Goal: Transaction & Acquisition: Purchase product/service

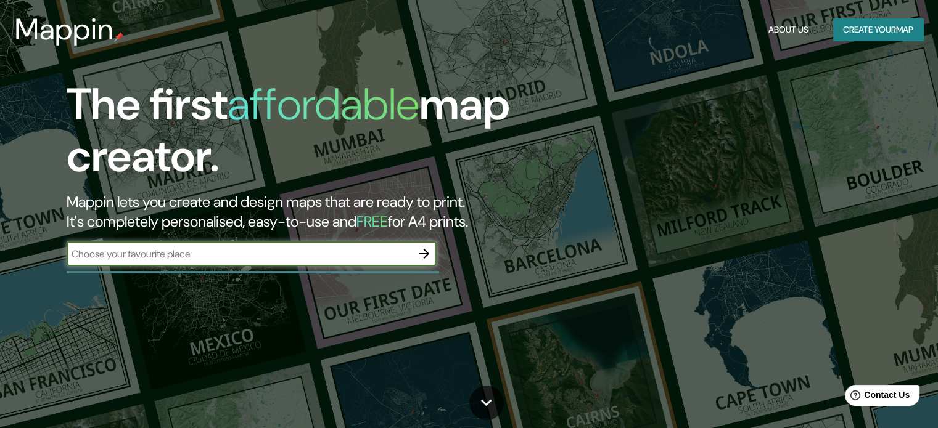
click at [261, 258] on input "text" at bounding box center [239, 254] width 345 height 14
type input "a"
type input "[GEOGRAPHIC_DATA]"
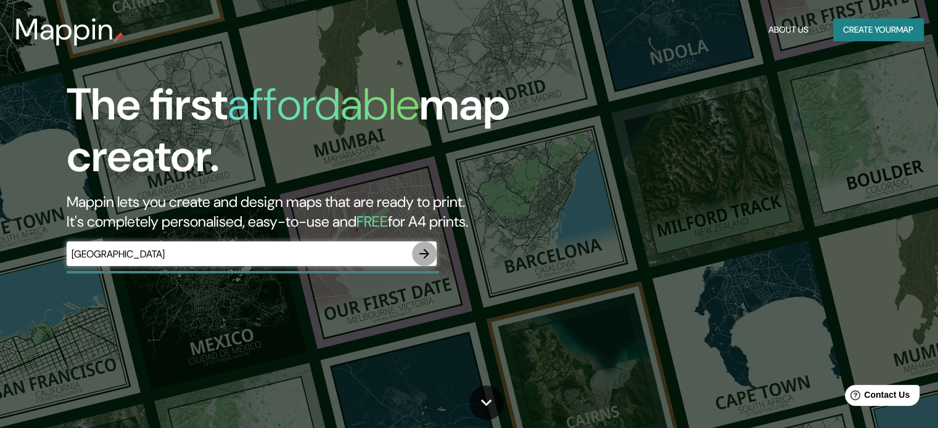
click at [421, 248] on icon "button" at bounding box center [424, 254] width 15 height 15
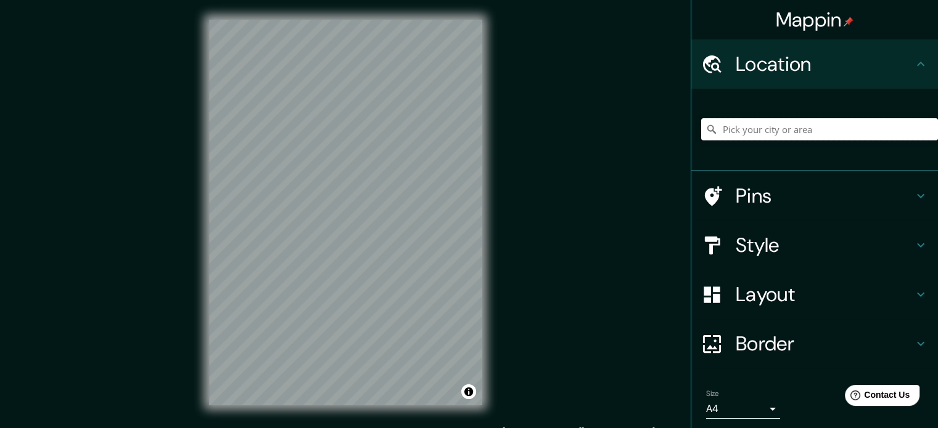
click at [756, 136] on input "Pick your city or area" at bounding box center [819, 129] width 237 height 22
type input "[GEOGRAPHIC_DATA]"
click at [800, 73] on h4 "Location" at bounding box center [825, 64] width 178 height 25
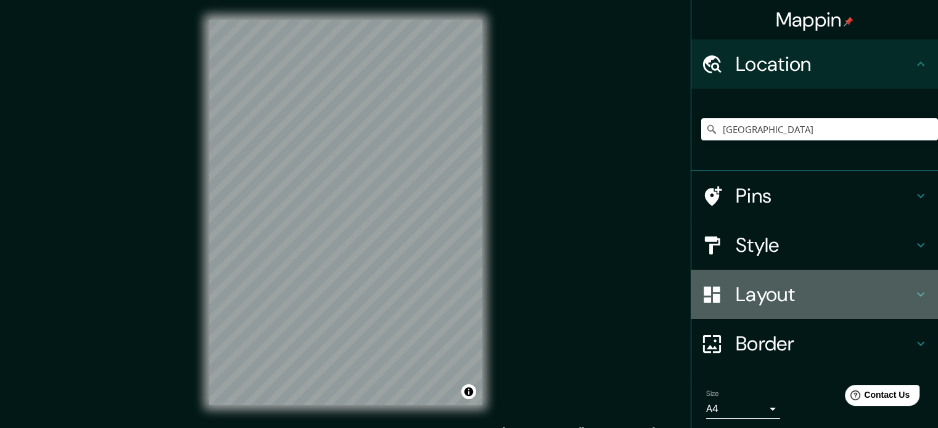
click at [901, 295] on h4 "Layout" at bounding box center [825, 294] width 178 height 25
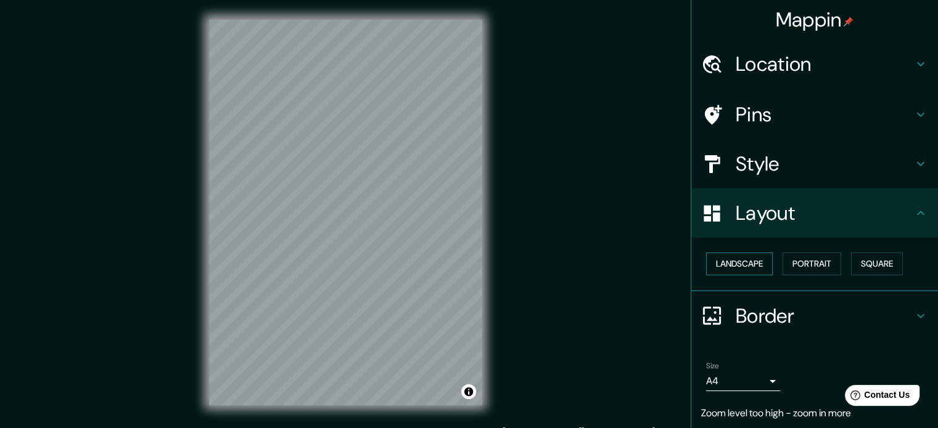
click at [742, 266] on button "Landscape" at bounding box center [739, 264] width 67 height 23
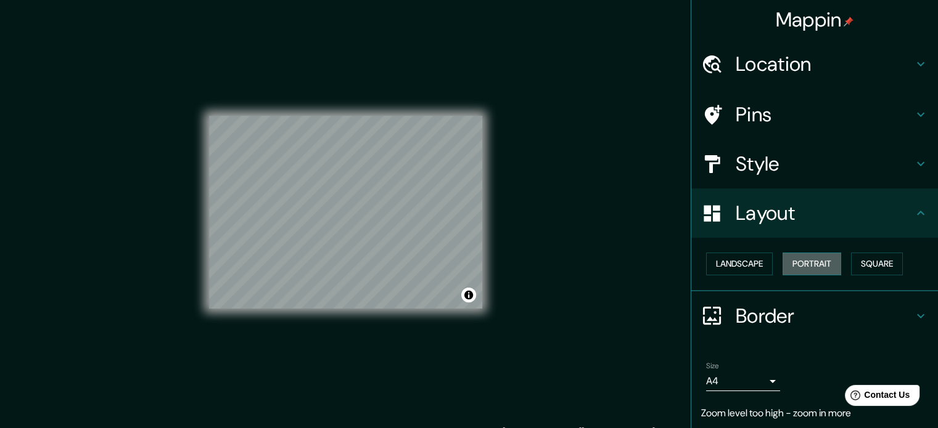
click at [797, 263] on button "Portrait" at bounding box center [811, 264] width 59 height 23
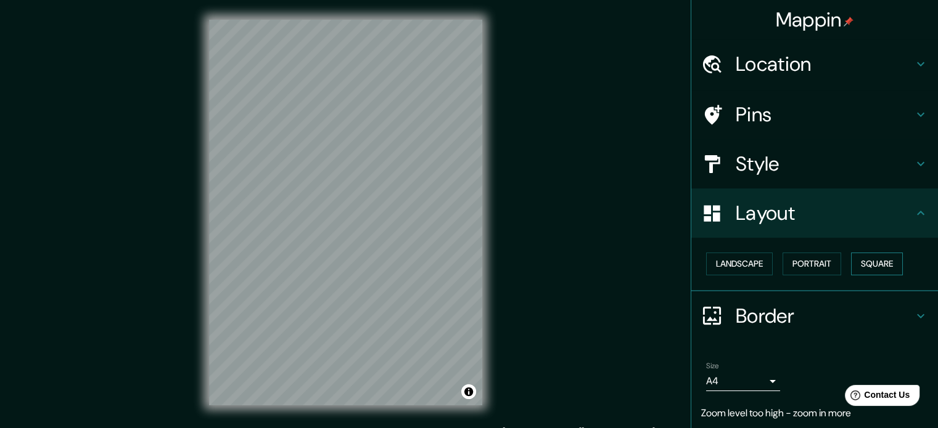
click at [871, 268] on button "Square" at bounding box center [877, 264] width 52 height 23
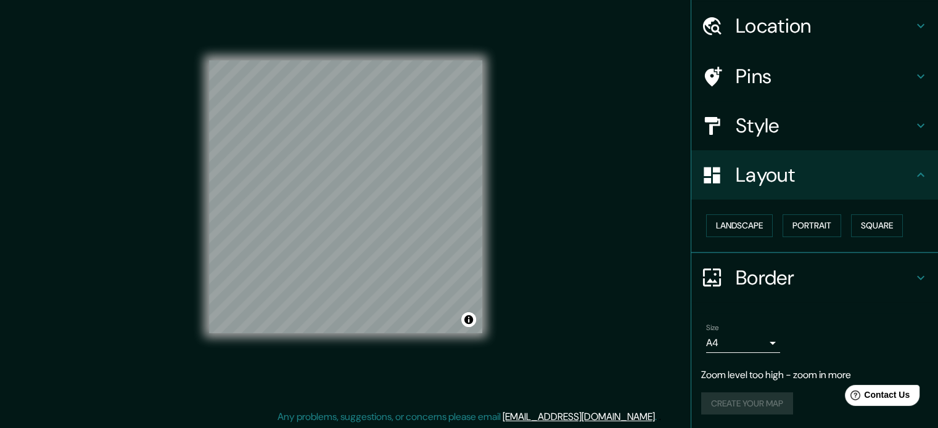
scroll to position [16, 0]
click at [765, 342] on body "Mappin Location [GEOGRAPHIC_DATA] [GEOGRAPHIC_DATA] [GEOGRAPHIC_DATA] [GEOGRAPH…" at bounding box center [469, 198] width 938 height 428
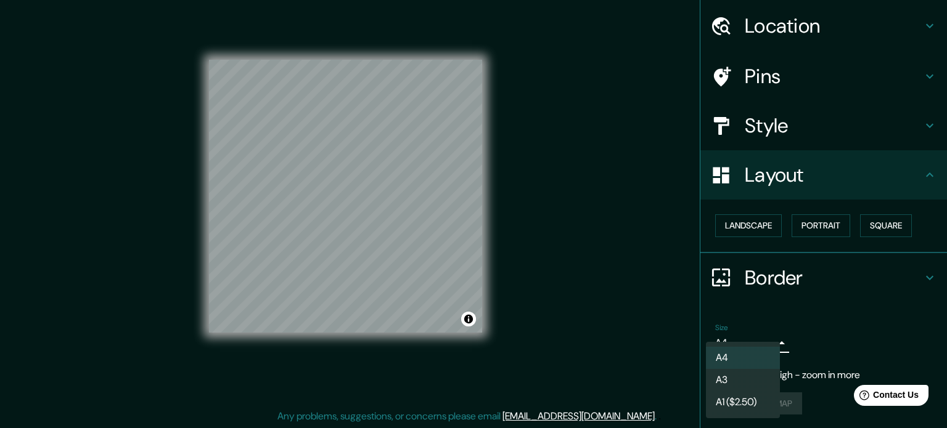
click at [752, 377] on li "A3" at bounding box center [743, 380] width 74 height 22
type input "a4"
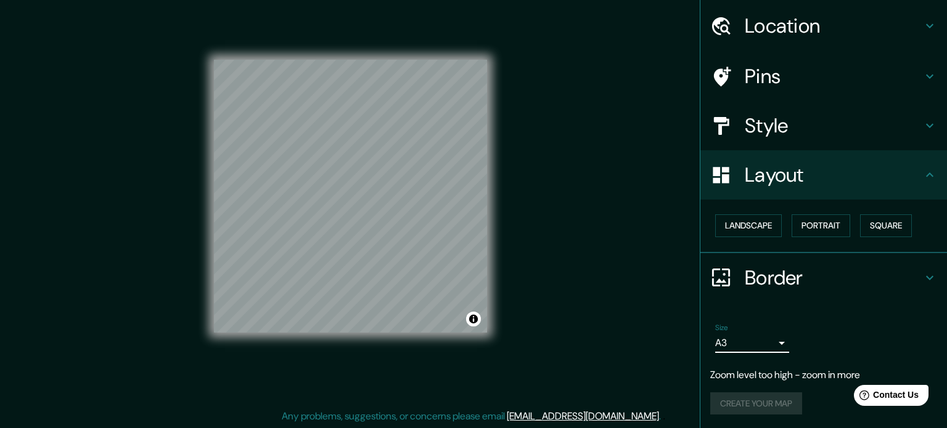
click at [742, 348] on body "Mappin Location [GEOGRAPHIC_DATA] [GEOGRAPHIC_DATA] [GEOGRAPHIC_DATA] [GEOGRAPH…" at bounding box center [473, 198] width 947 height 428
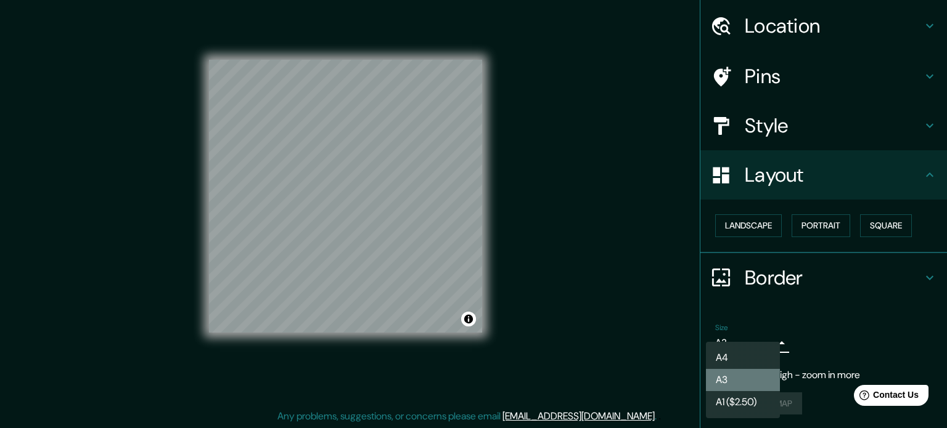
click at [736, 375] on li "A3" at bounding box center [743, 380] width 74 height 22
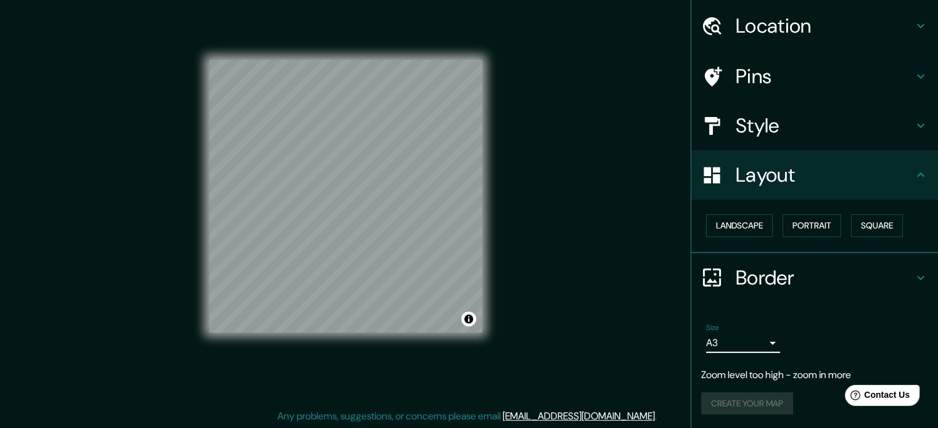
click at [758, 114] on h4 "Style" at bounding box center [825, 125] width 178 height 25
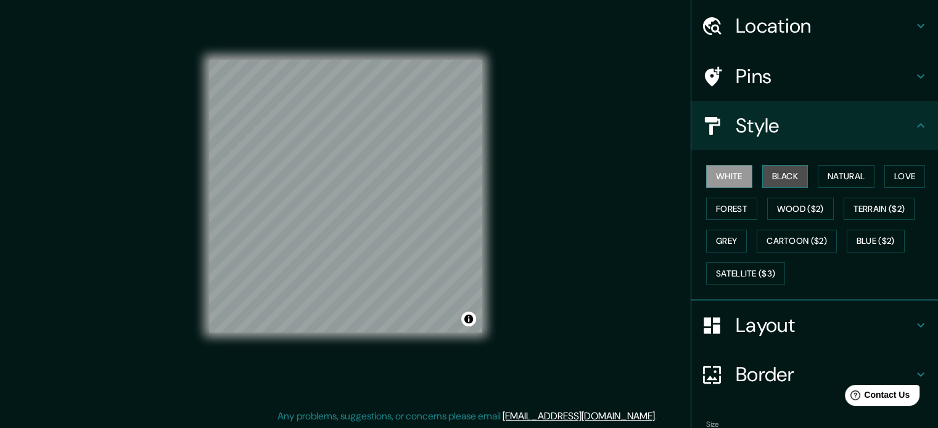
click at [776, 182] on button "Black" at bounding box center [785, 176] width 46 height 23
click at [723, 211] on button "Forest" at bounding box center [731, 209] width 51 height 23
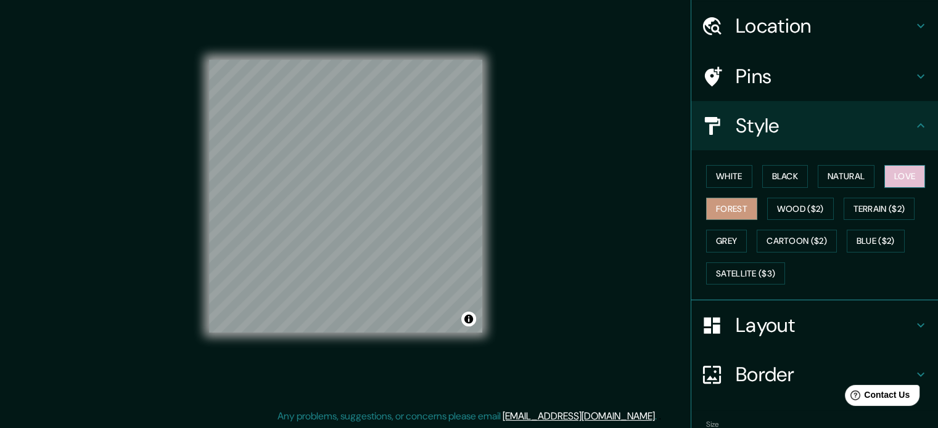
click at [884, 186] on button "Love" at bounding box center [904, 176] width 41 height 23
click at [845, 175] on button "Natural" at bounding box center [846, 176] width 57 height 23
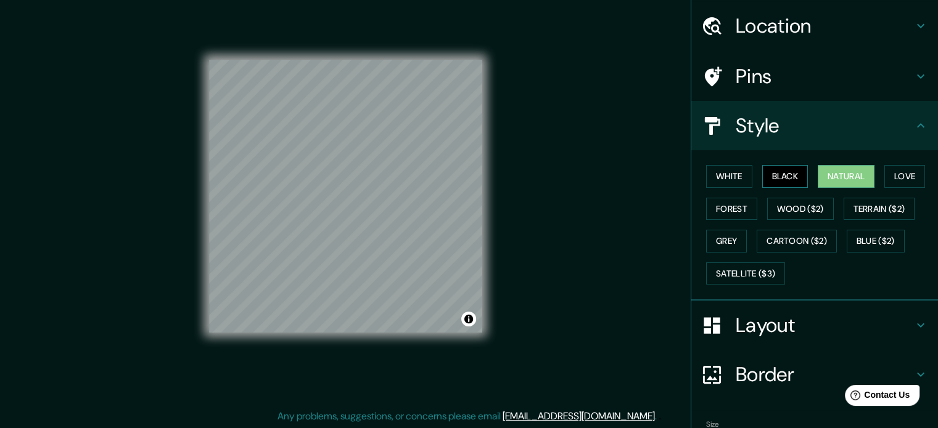
click at [776, 176] on button "Black" at bounding box center [785, 176] width 46 height 23
click at [724, 177] on button "White" at bounding box center [729, 176] width 46 height 23
click at [189, 254] on div "© Mapbox © OpenStreetMap Improve this map" at bounding box center [345, 196] width 313 height 425
click at [102, 273] on div "Mappin Location [GEOGRAPHIC_DATA] [GEOGRAPHIC_DATA] [GEOGRAPHIC_DATA] [GEOGRAPH…" at bounding box center [469, 206] width 938 height 445
click at [192, 231] on div "© Mapbox © OpenStreetMap Improve this map" at bounding box center [345, 196] width 313 height 425
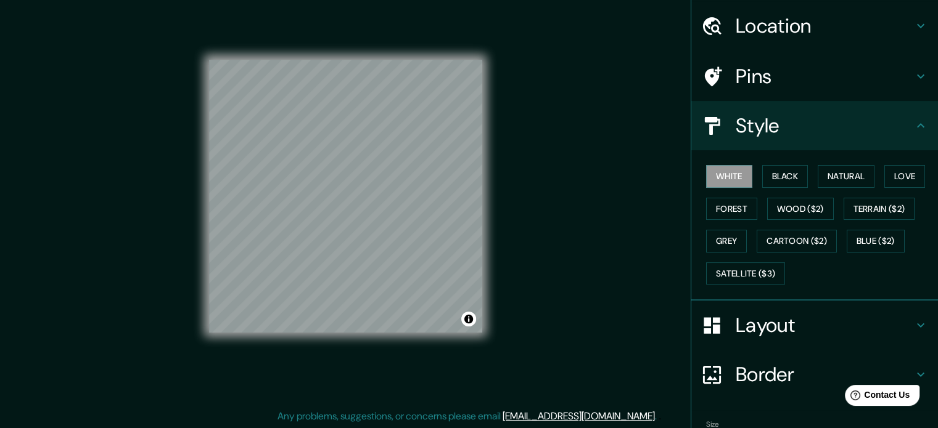
click at [177, 187] on div "Mappin Location [GEOGRAPHIC_DATA] [GEOGRAPHIC_DATA] [GEOGRAPHIC_DATA] [GEOGRAPH…" at bounding box center [469, 206] width 938 height 445
click at [123, 192] on div "Mappin Location [GEOGRAPHIC_DATA] [GEOGRAPHIC_DATA] [GEOGRAPHIC_DATA] [GEOGRAPH…" at bounding box center [469, 206] width 938 height 445
click at [431, 250] on div "© Mapbox © OpenStreetMap Improve this map" at bounding box center [345, 196] width 313 height 425
click at [819, 171] on button "Natural" at bounding box center [846, 176] width 57 height 23
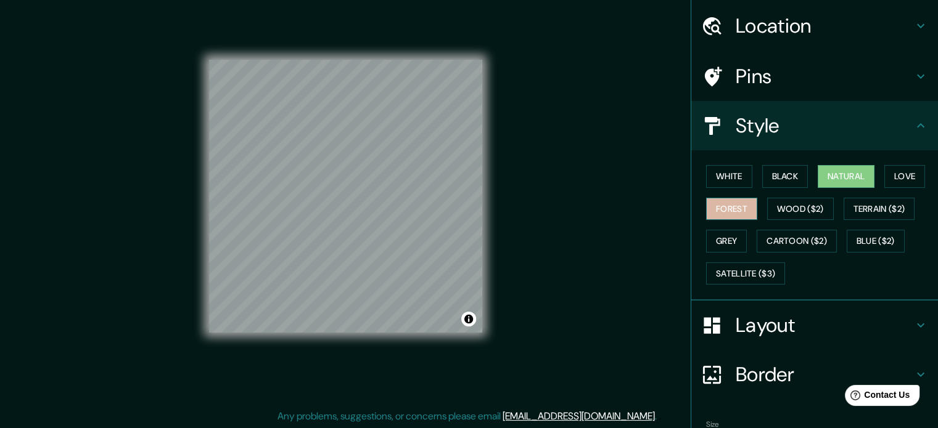
click at [730, 211] on button "Forest" at bounding box center [731, 209] width 51 height 23
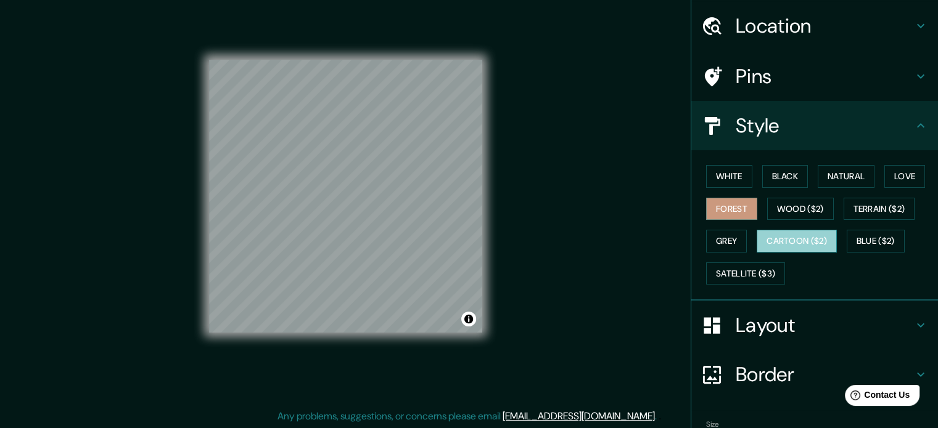
click at [803, 243] on button "Cartoon ($2)" at bounding box center [796, 241] width 80 height 23
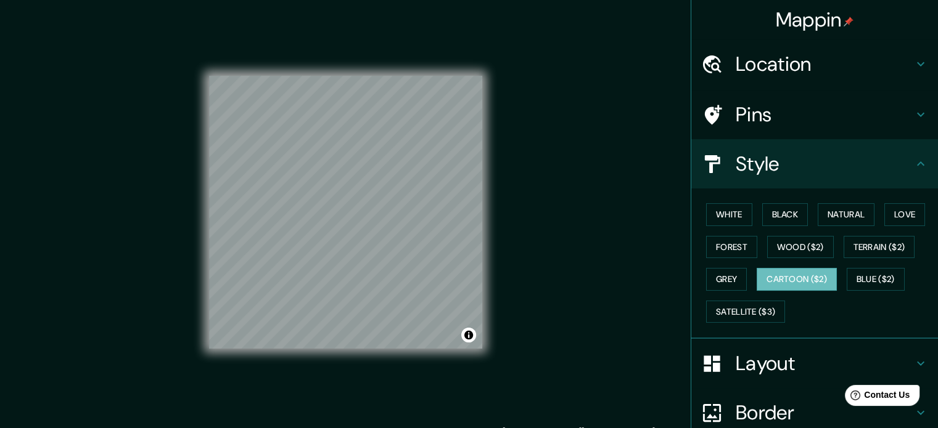
scroll to position [0, 0]
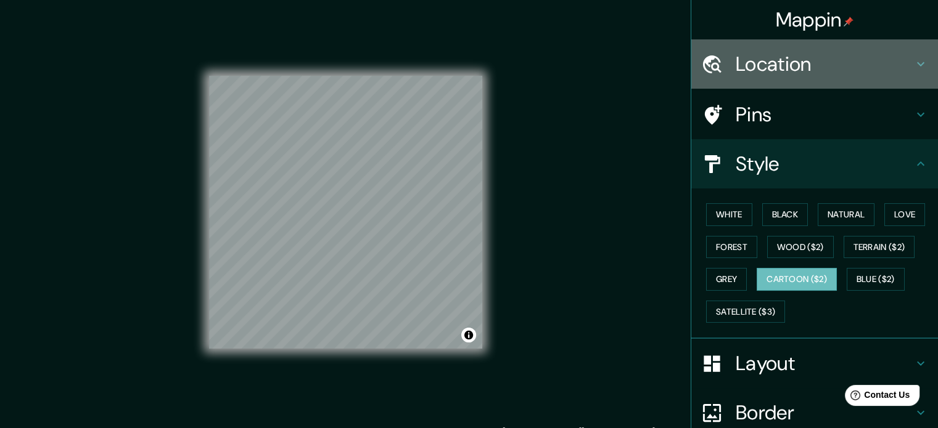
click at [763, 57] on h4 "Location" at bounding box center [825, 64] width 178 height 25
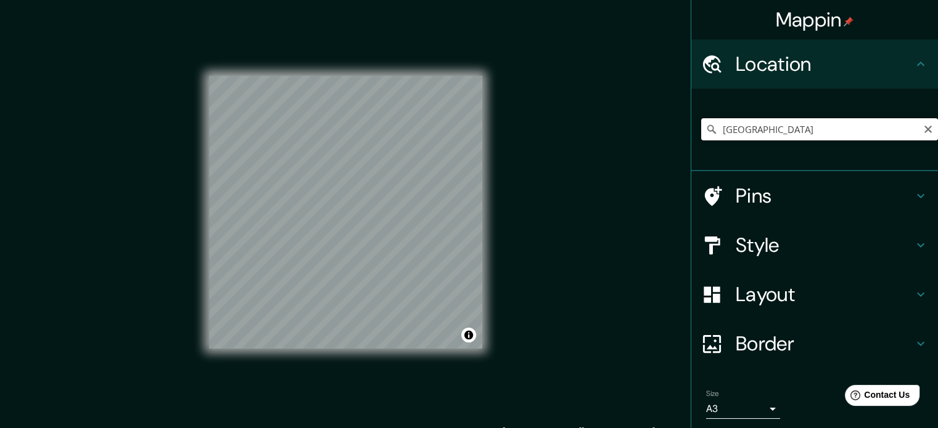
click at [748, 128] on input "[GEOGRAPHIC_DATA]" at bounding box center [819, 129] width 237 height 22
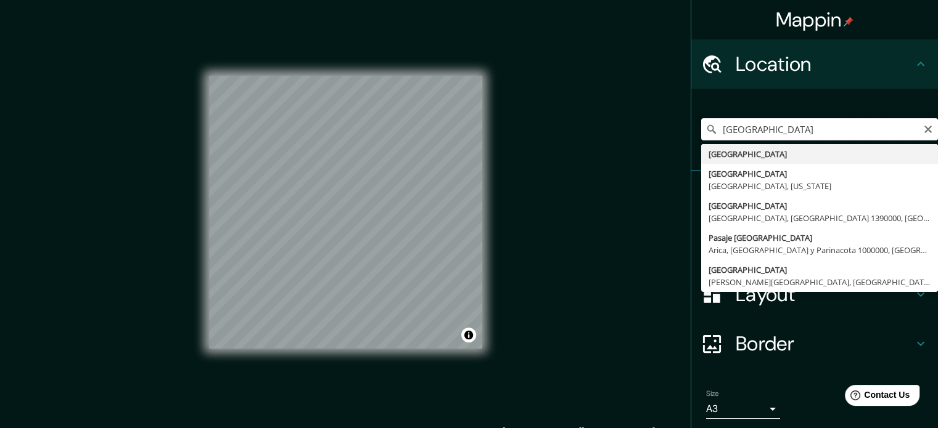
click at [748, 128] on input "[GEOGRAPHIC_DATA]" at bounding box center [819, 129] width 237 height 22
click at [782, 130] on input "[GEOGRAPHIC_DATA]" at bounding box center [819, 129] width 237 height 22
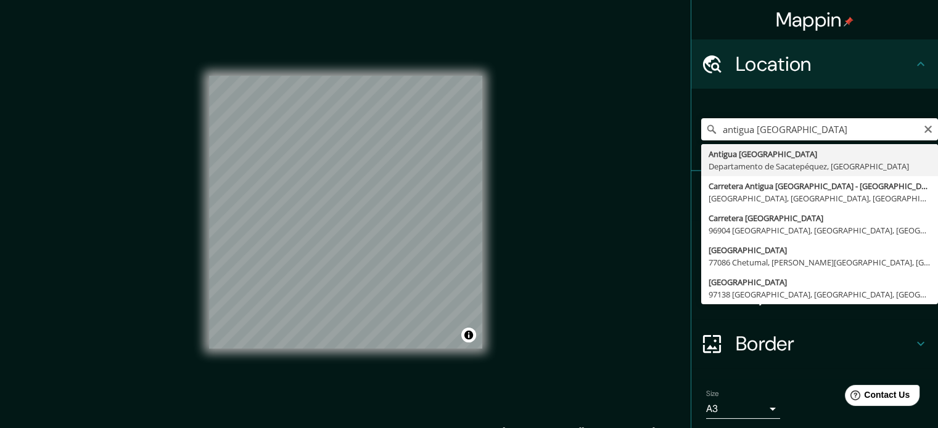
type input "[GEOGRAPHIC_DATA], [GEOGRAPHIC_DATA], [GEOGRAPHIC_DATA]"
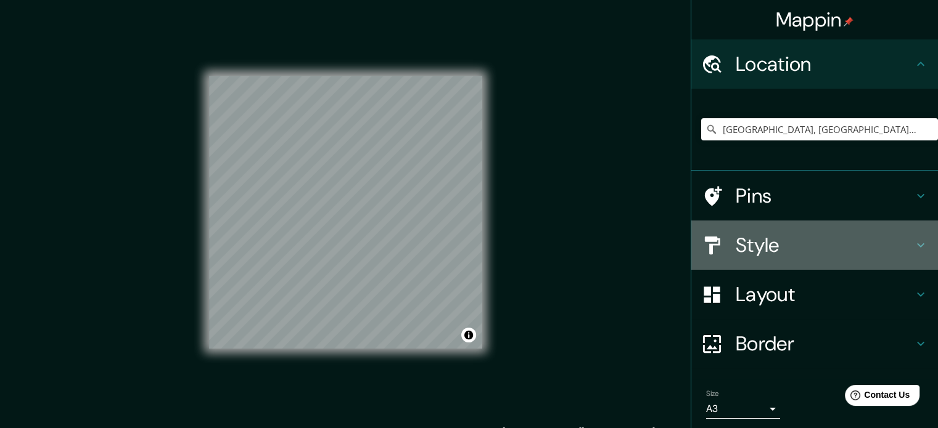
click at [758, 244] on h4 "Style" at bounding box center [825, 245] width 178 height 25
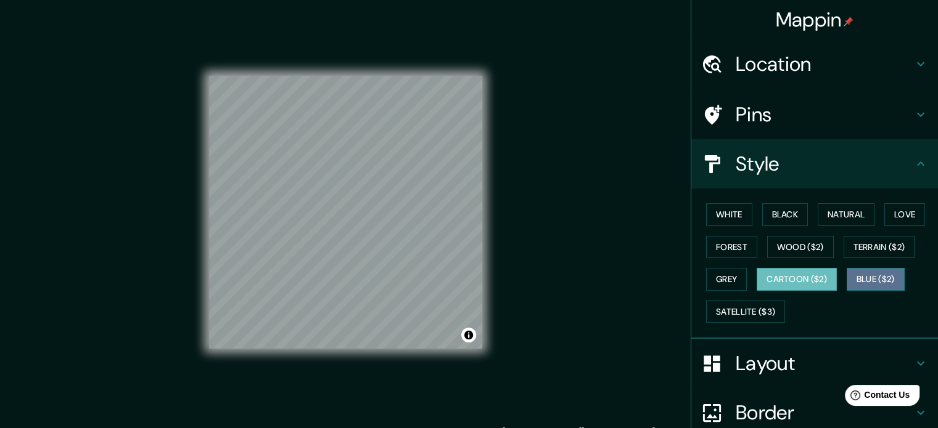
click at [859, 285] on button "Blue ($2)" at bounding box center [876, 279] width 58 height 23
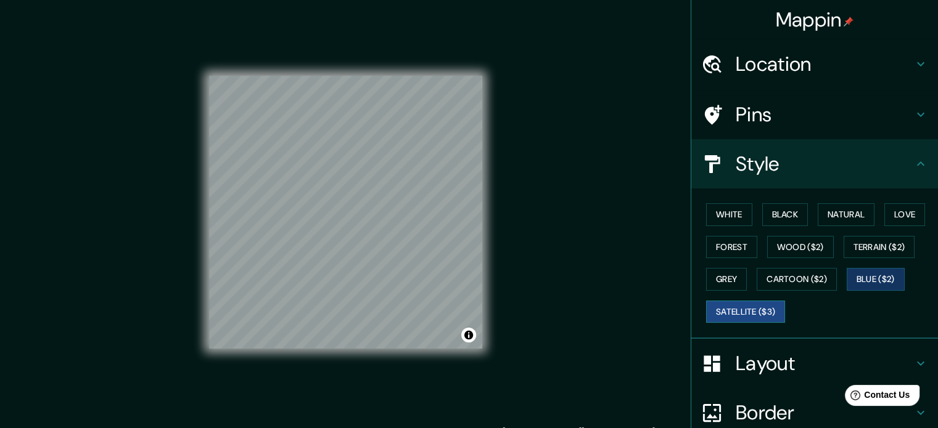
click at [739, 313] on button "Satellite ($3)" at bounding box center [745, 312] width 79 height 23
click at [882, 250] on button "Terrain ($2)" at bounding box center [879, 247] width 72 height 23
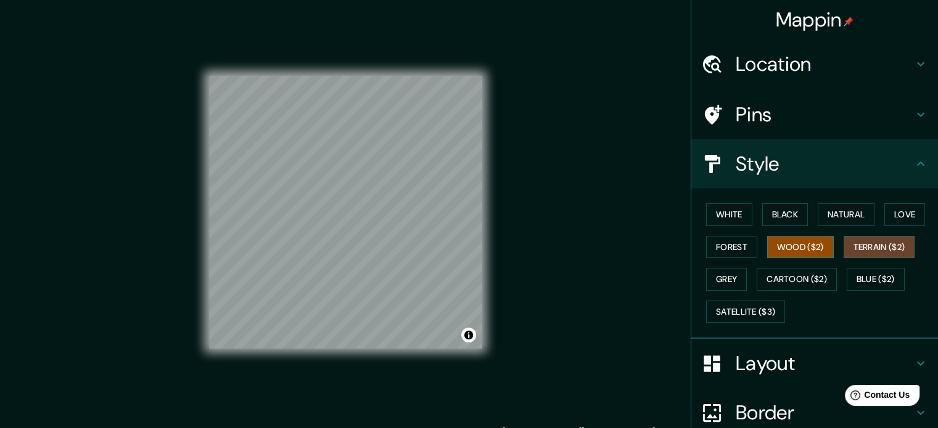
click at [795, 248] on button "Wood ($2)" at bounding box center [800, 247] width 67 height 23
click at [728, 248] on button "Forest" at bounding box center [731, 247] width 51 height 23
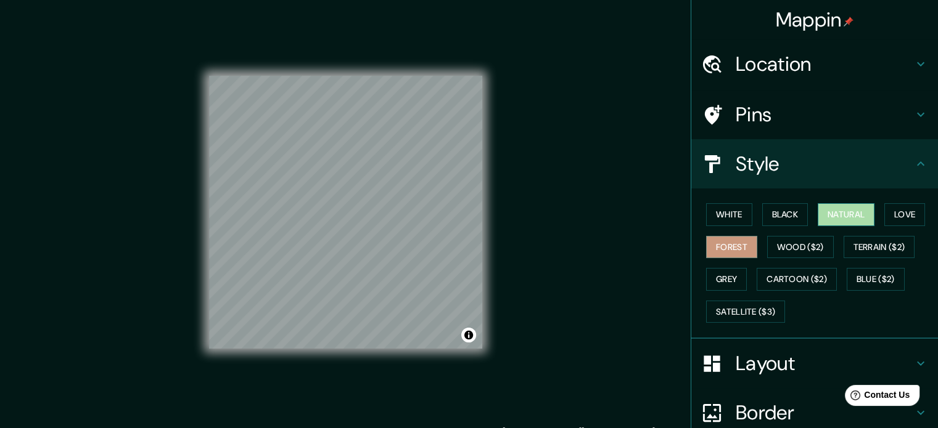
click at [837, 218] on button "Natural" at bounding box center [846, 214] width 57 height 23
click at [781, 219] on button "Black" at bounding box center [785, 214] width 46 height 23
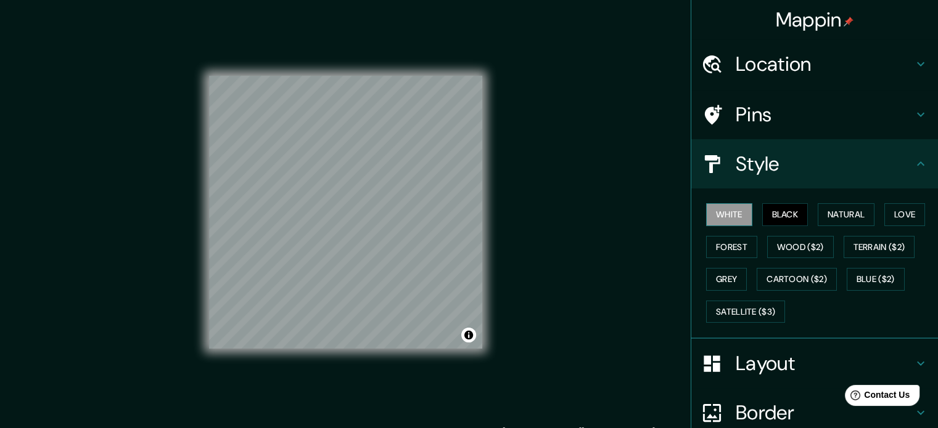
click at [721, 219] on button "White" at bounding box center [729, 214] width 46 height 23
click at [763, 219] on button "Black" at bounding box center [785, 214] width 46 height 23
click at [727, 219] on button "White" at bounding box center [729, 214] width 46 height 23
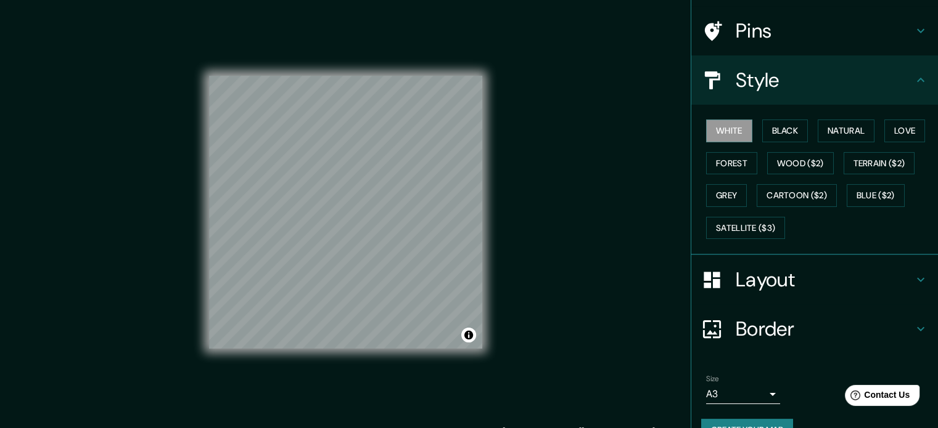
scroll to position [110, 0]
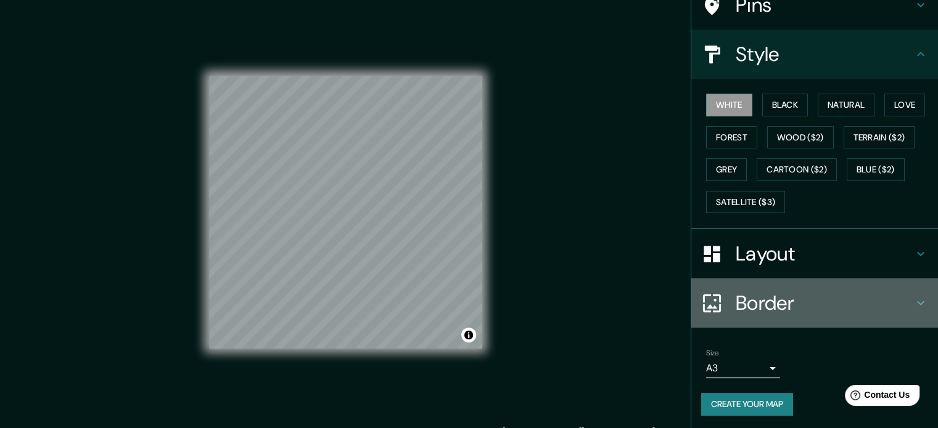
click at [784, 306] on h4 "Border" at bounding box center [825, 303] width 178 height 25
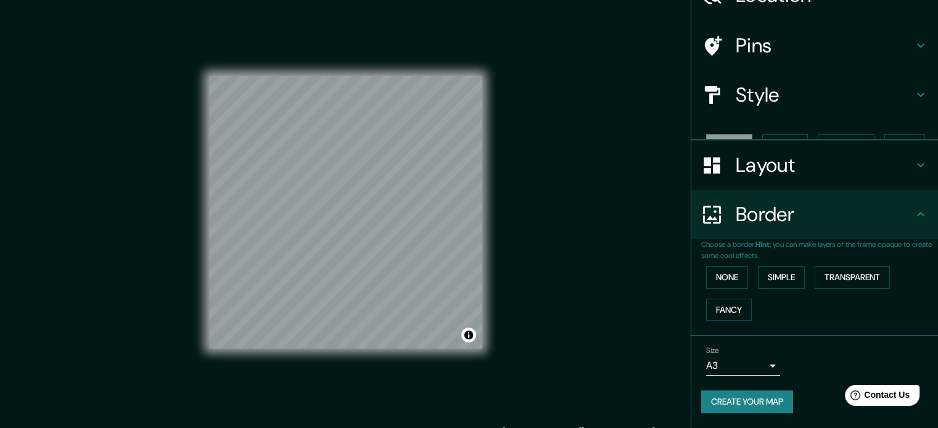
scroll to position [47, 0]
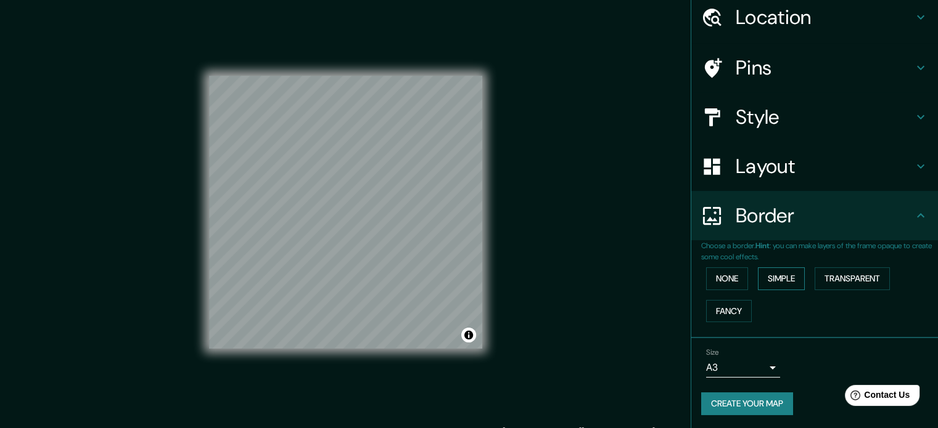
click at [765, 281] on button "Simple" at bounding box center [781, 279] width 47 height 23
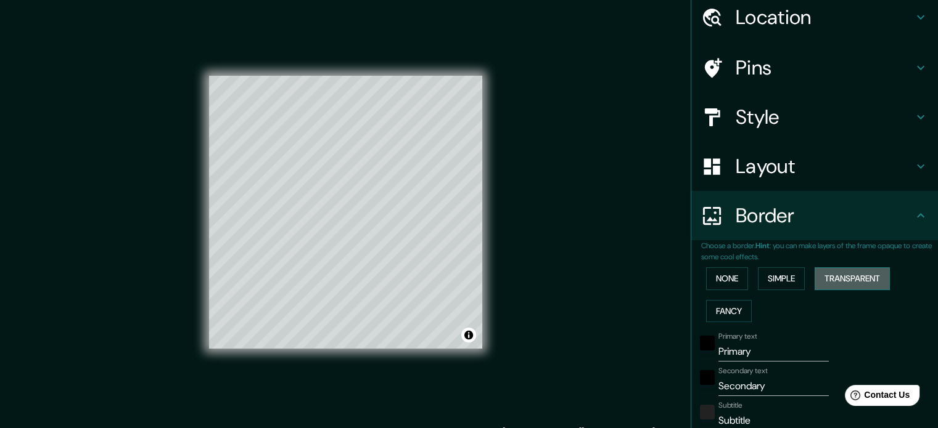
click at [825, 285] on button "Transparent" at bounding box center [851, 279] width 75 height 23
click at [726, 310] on button "Fancy" at bounding box center [729, 311] width 46 height 23
click at [716, 283] on button "None" at bounding box center [727, 279] width 42 height 23
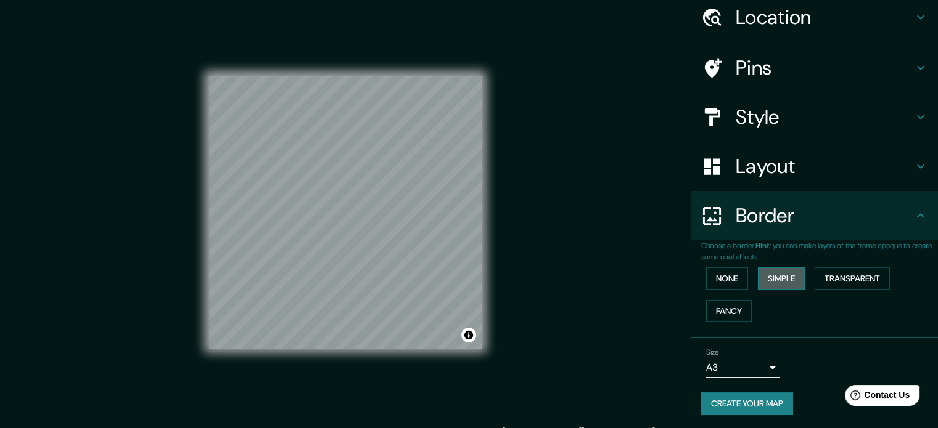
click at [764, 282] on button "Simple" at bounding box center [781, 279] width 47 height 23
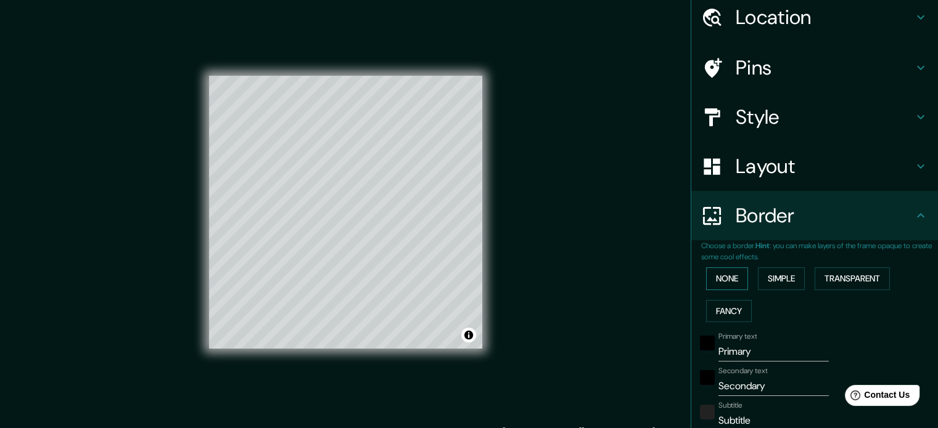
click at [724, 277] on button "None" at bounding box center [727, 279] width 42 height 23
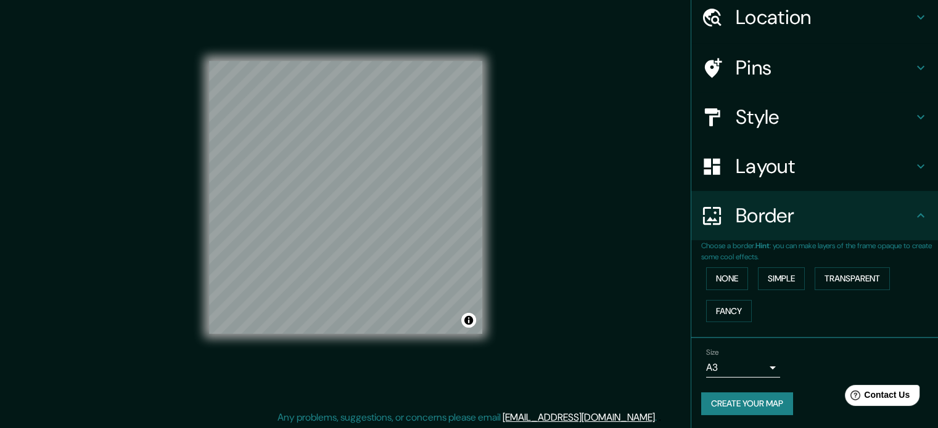
scroll to position [16, 0]
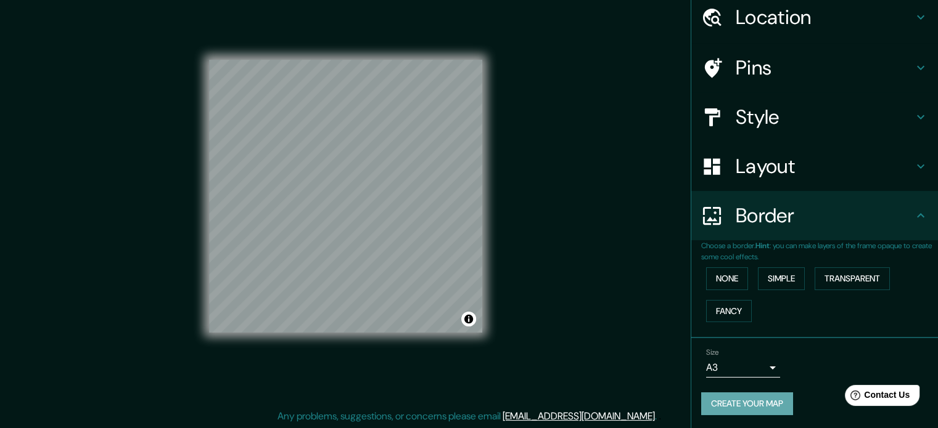
click at [757, 394] on button "Create your map" at bounding box center [747, 404] width 92 height 23
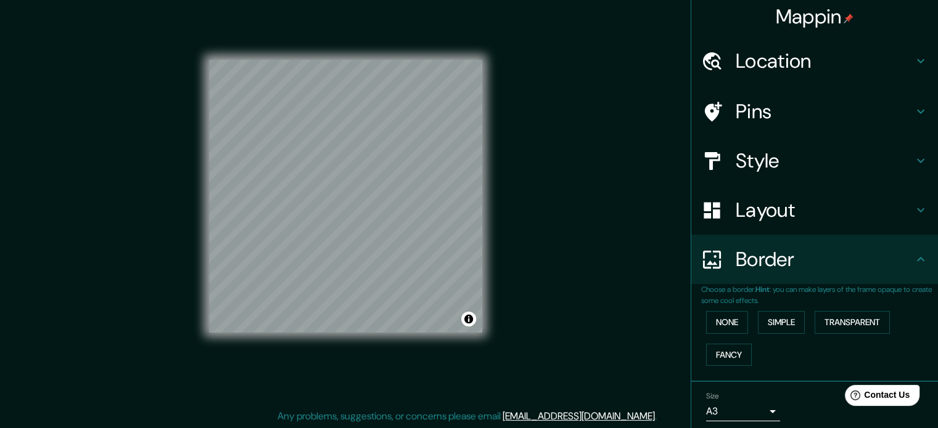
scroll to position [0, 0]
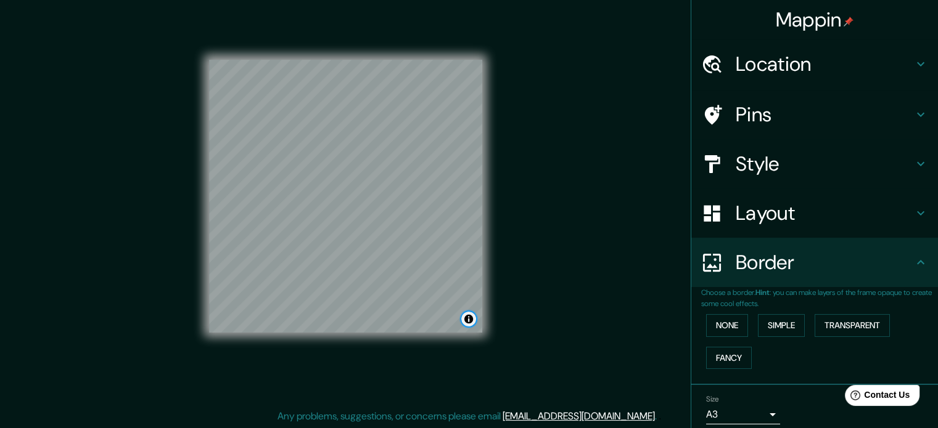
click at [472, 319] on button "Toggle attribution" at bounding box center [468, 319] width 15 height 15
click at [420, 322] on link "Improve this map" at bounding box center [428, 319] width 61 height 9
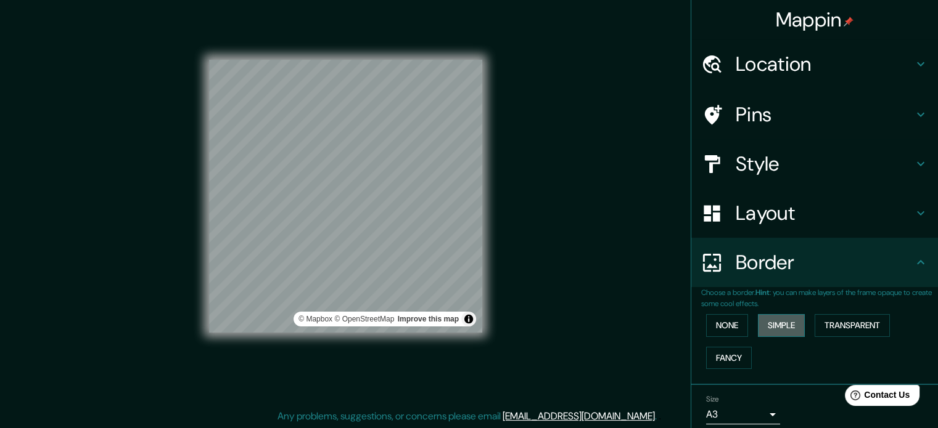
click at [758, 321] on button "Simple" at bounding box center [781, 325] width 47 height 23
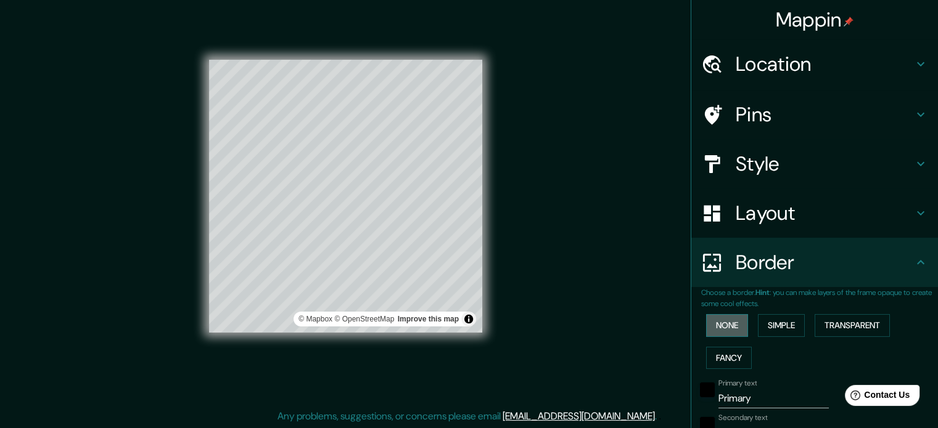
click at [706, 320] on button "None" at bounding box center [727, 325] width 42 height 23
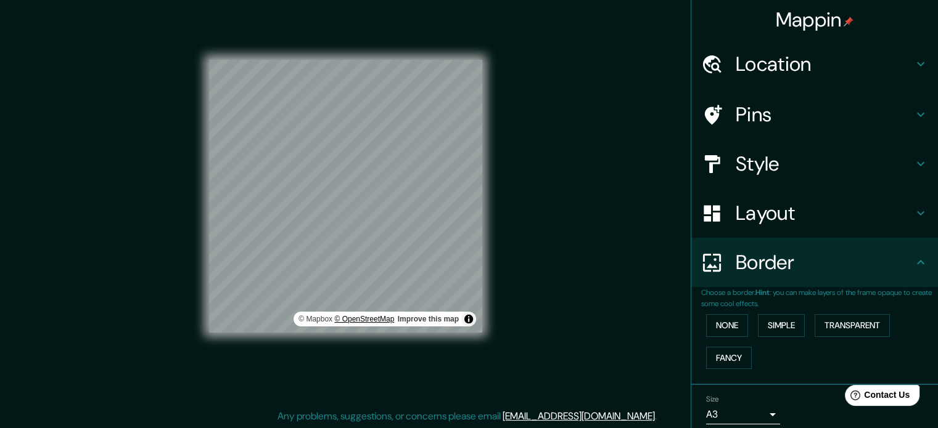
click at [385, 326] on div "© Mapbox © OpenStreetMap Improve this map" at bounding box center [345, 196] width 273 height 273
click at [346, 354] on div "© Mapbox © OpenStreetMap Improve this map" at bounding box center [345, 197] width 273 height 386
